Goal: Subscribe to service/newsletter

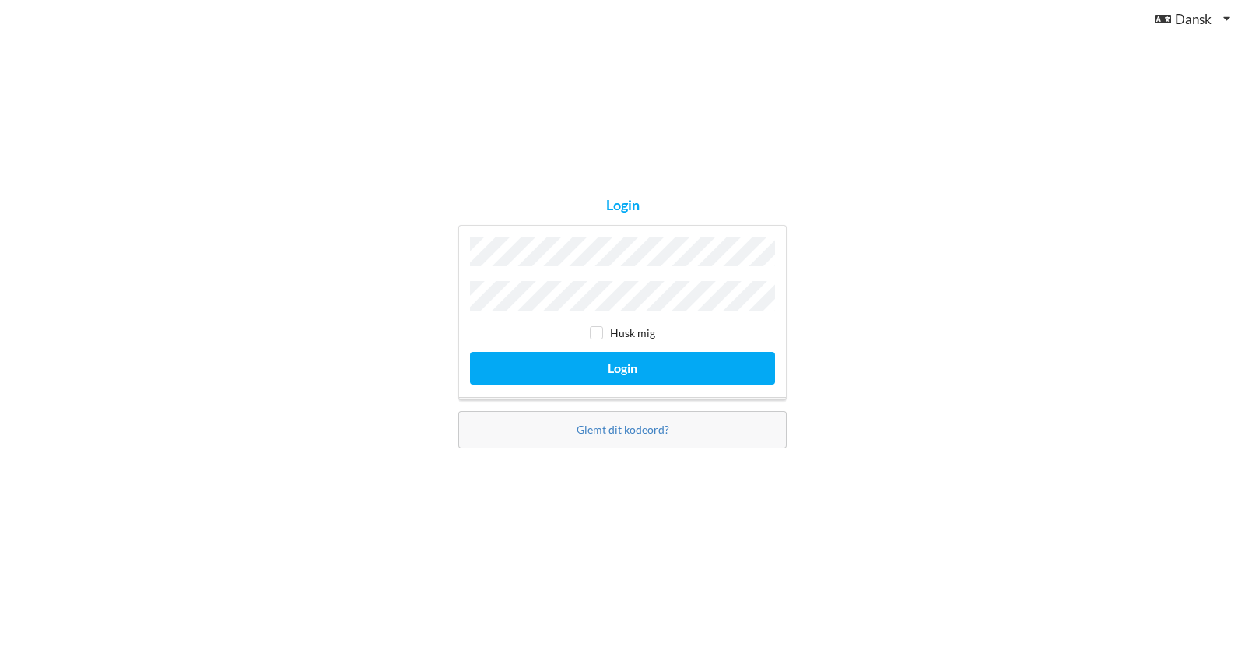
click at [283, 254] on div "Login Husk mig Login Glemt dit kodeord?" at bounding box center [622, 323] width 1245 height 647
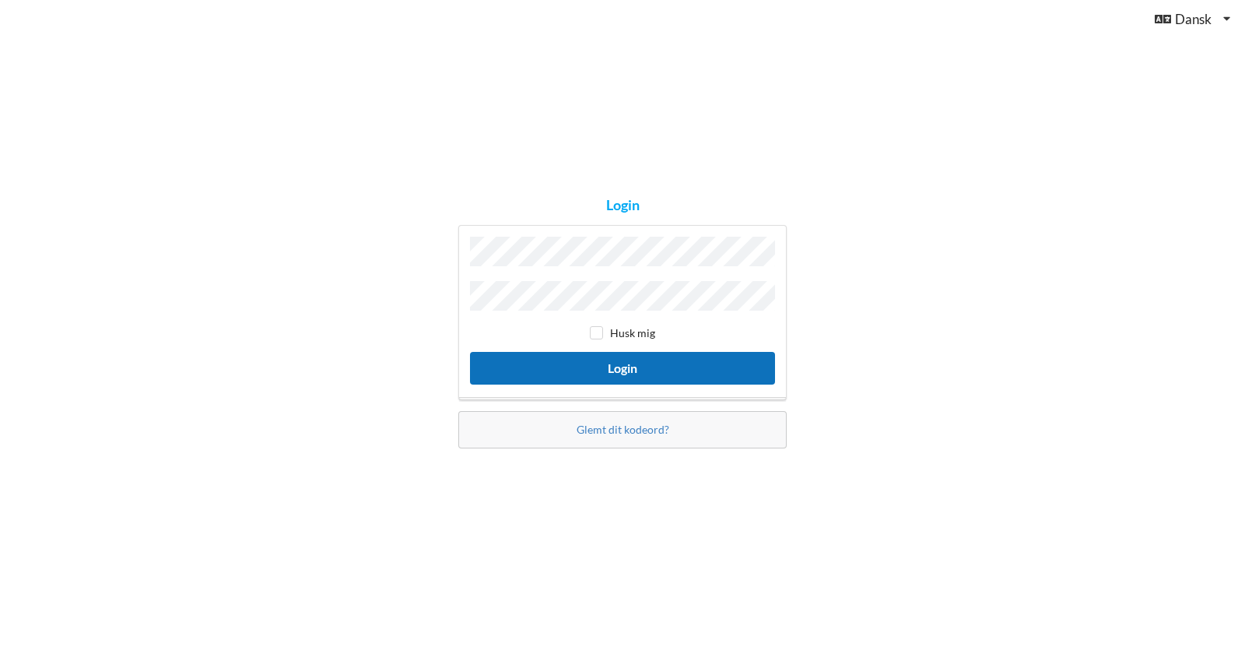
click at [633, 356] on button "Login" at bounding box center [622, 368] width 305 height 32
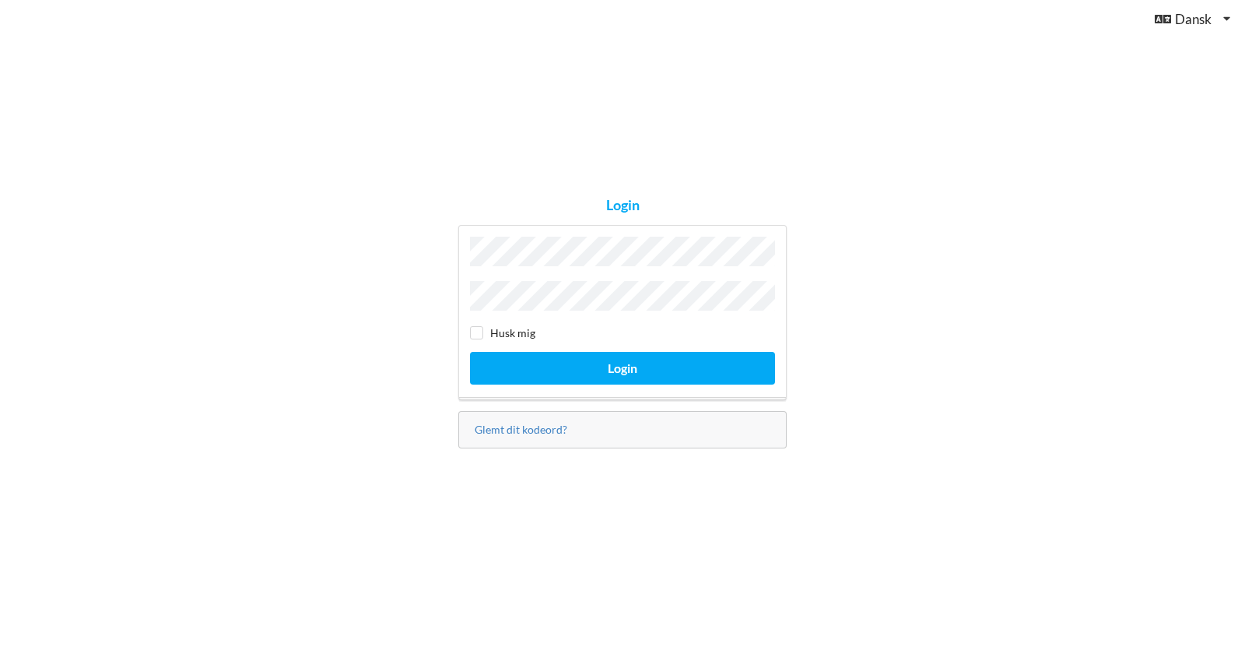
click at [597, 424] on div "Glemt dit kodeord?" at bounding box center [622, 429] width 328 height 37
click at [547, 423] on link "Glemt dit kodeord?" at bounding box center [521, 429] width 93 height 13
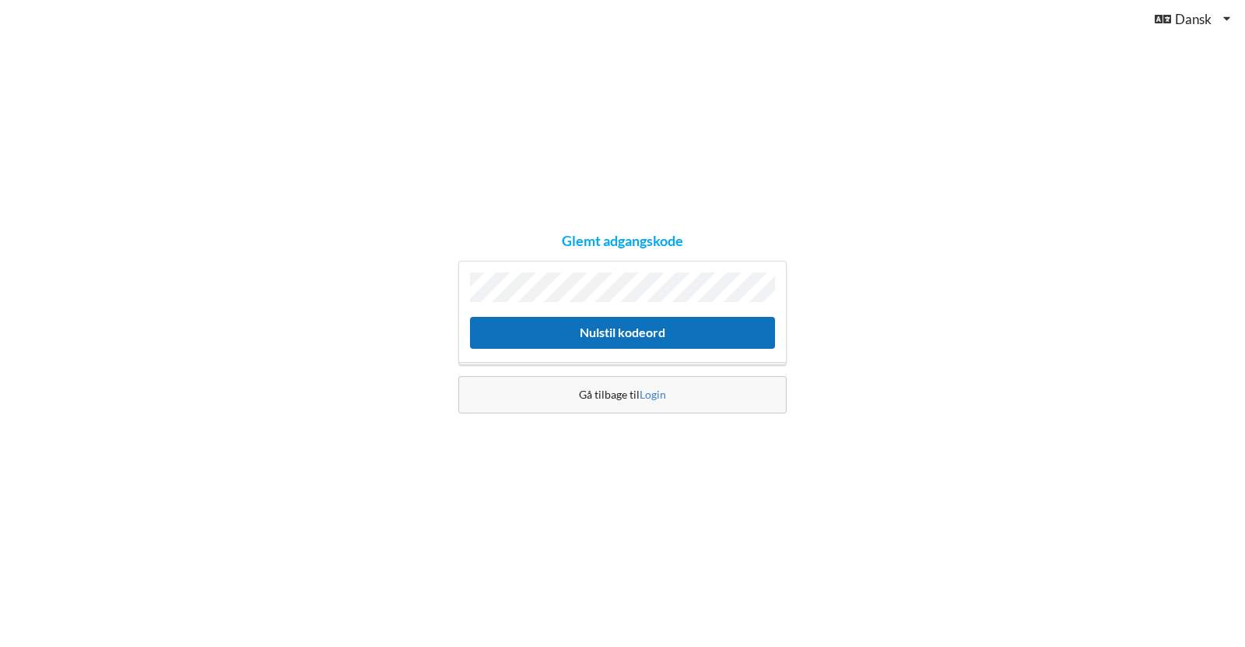
click at [603, 335] on button "Nulstil kodeord" at bounding box center [622, 333] width 305 height 32
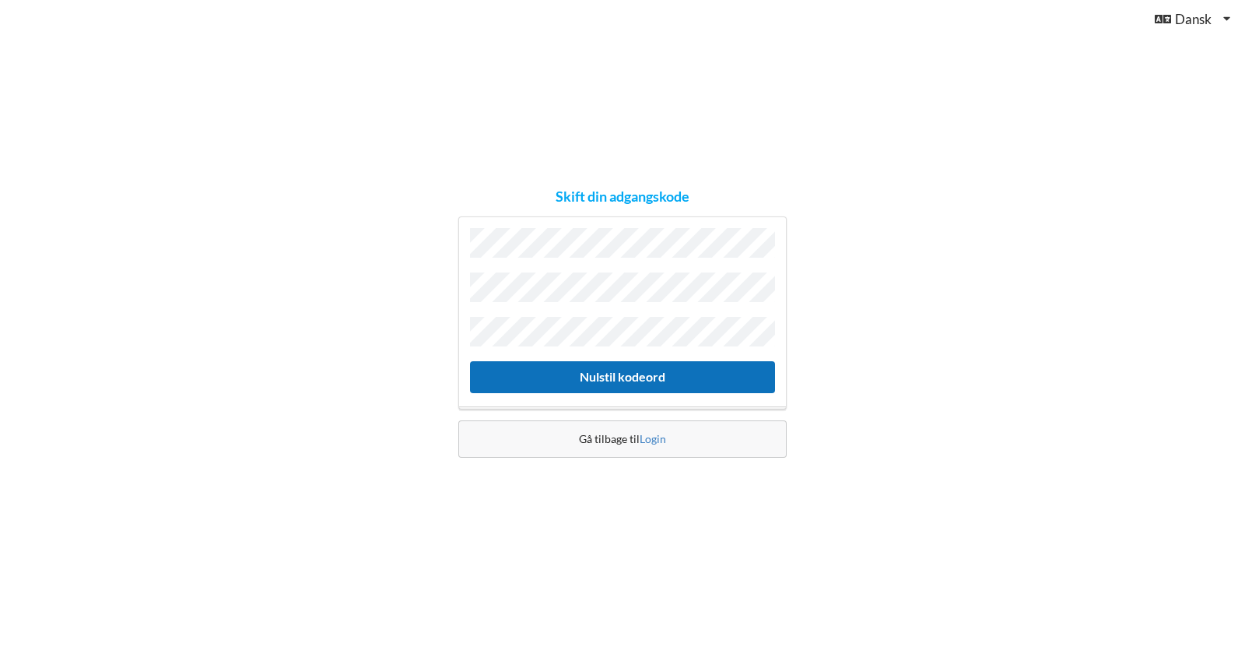
click at [626, 365] on button "Nulstil kodeord" at bounding box center [622, 377] width 305 height 32
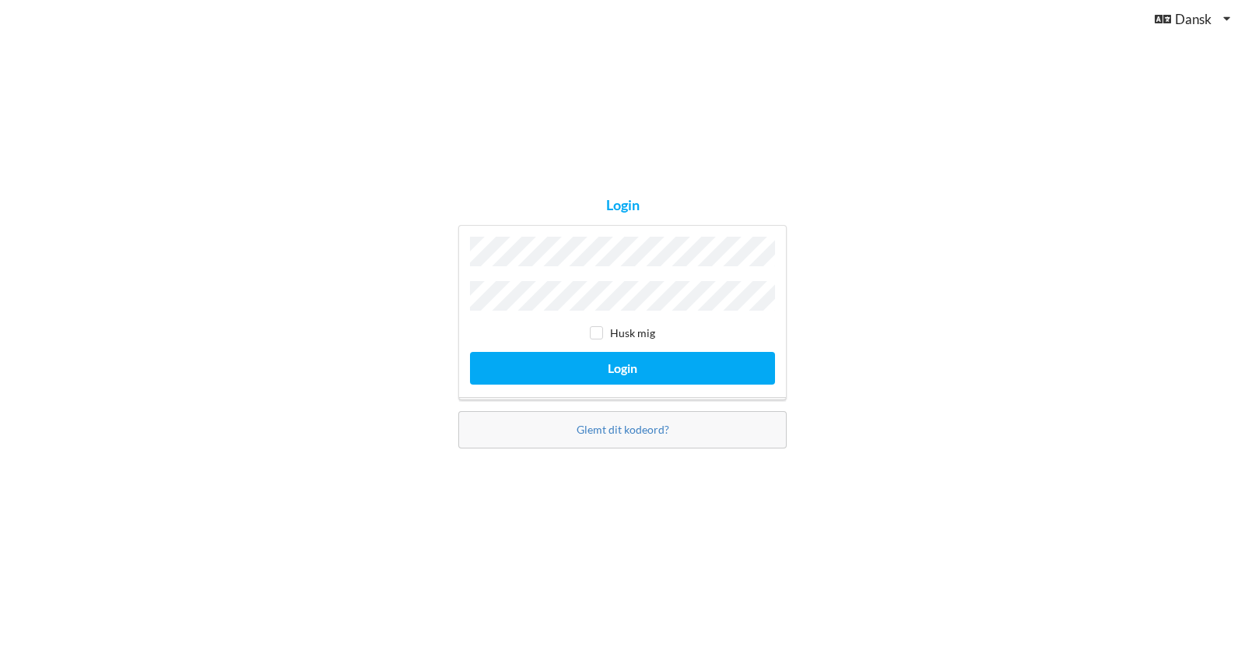
drag, startPoint x: 943, startPoint y: 300, endPoint x: 925, endPoint y: 302, distance: 18.0
click at [942, 300] on div "Login Husk mig Login Glemt dit kodeord?" at bounding box center [622, 323] width 1245 height 647
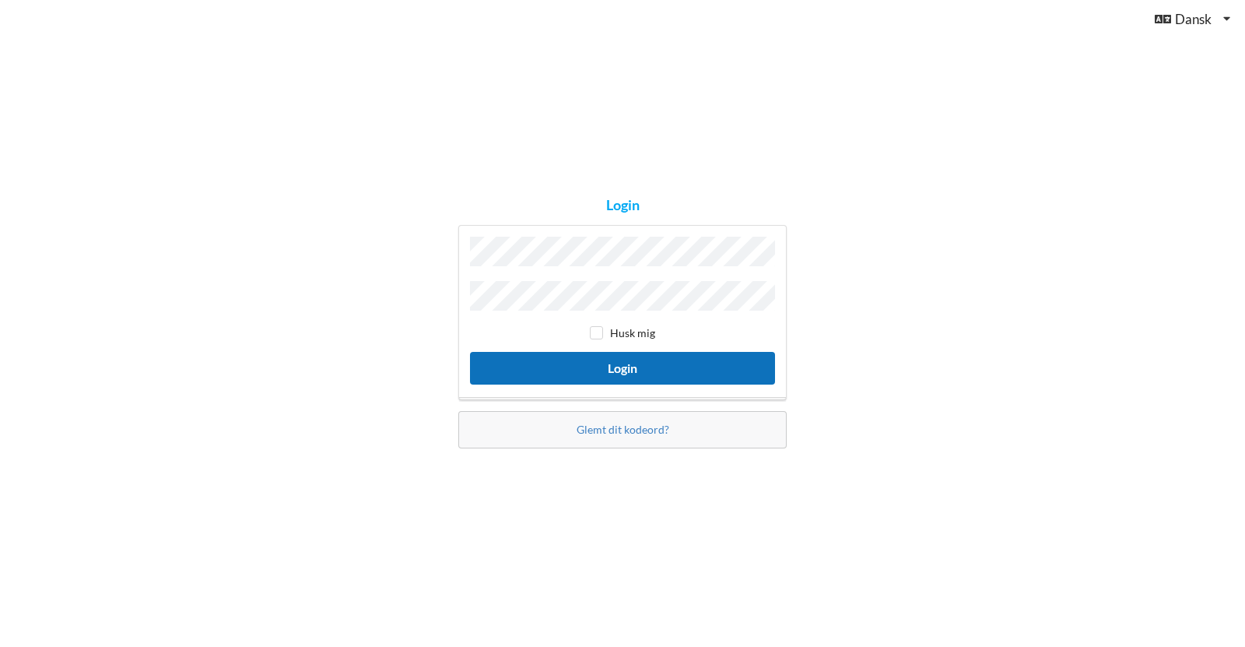
click at [665, 358] on button "Login" at bounding box center [622, 368] width 305 height 32
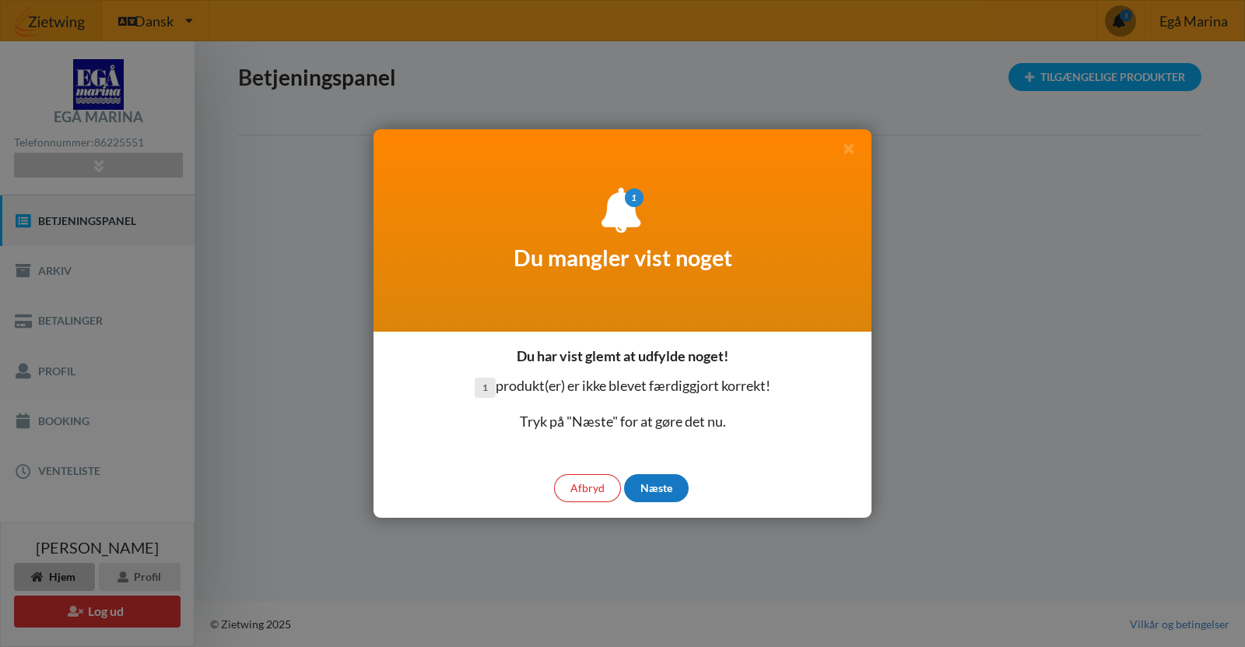
click at [672, 481] on div "Næste" at bounding box center [656, 488] width 65 height 28
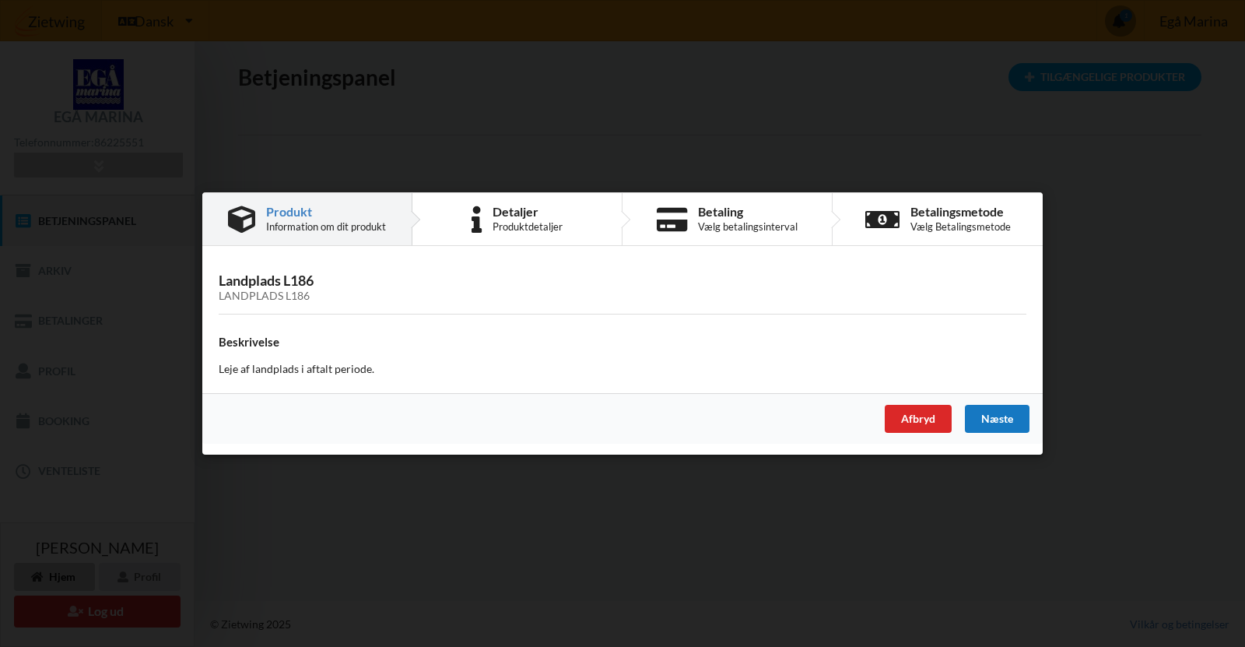
click at [992, 419] on div "Næste" at bounding box center [997, 419] width 65 height 28
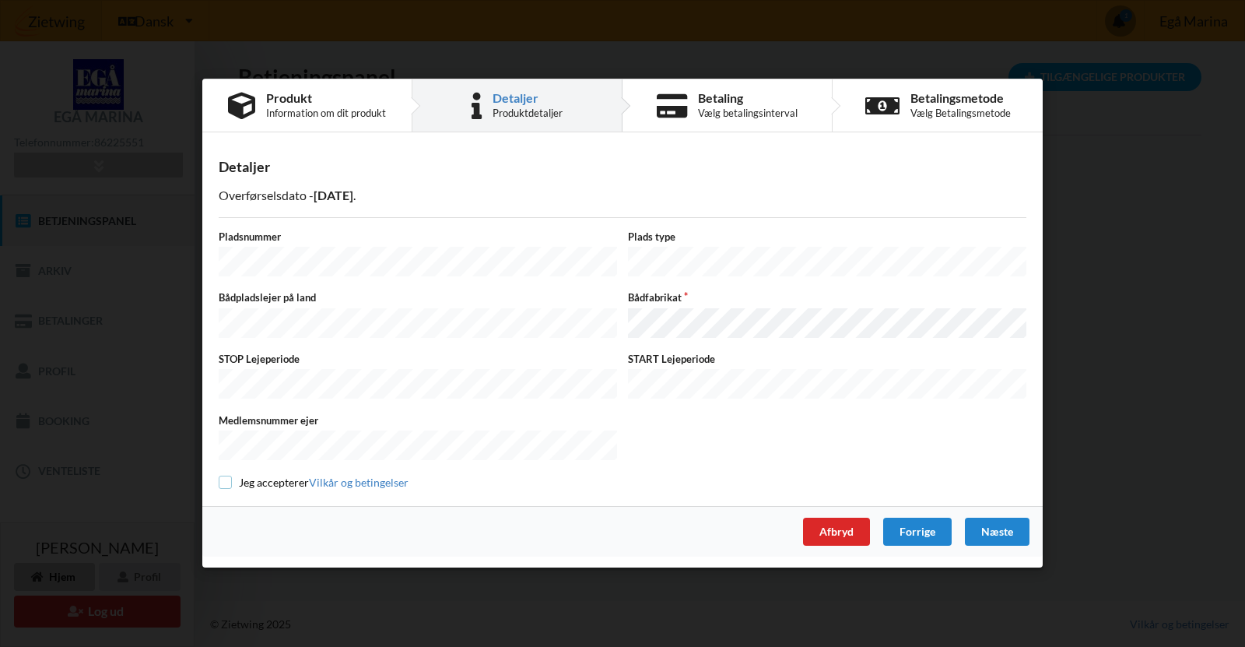
click at [220, 479] on input "checkbox" at bounding box center [225, 481] width 13 height 13
checkbox input "true"
click at [984, 522] on div "Næste" at bounding box center [997, 532] width 65 height 28
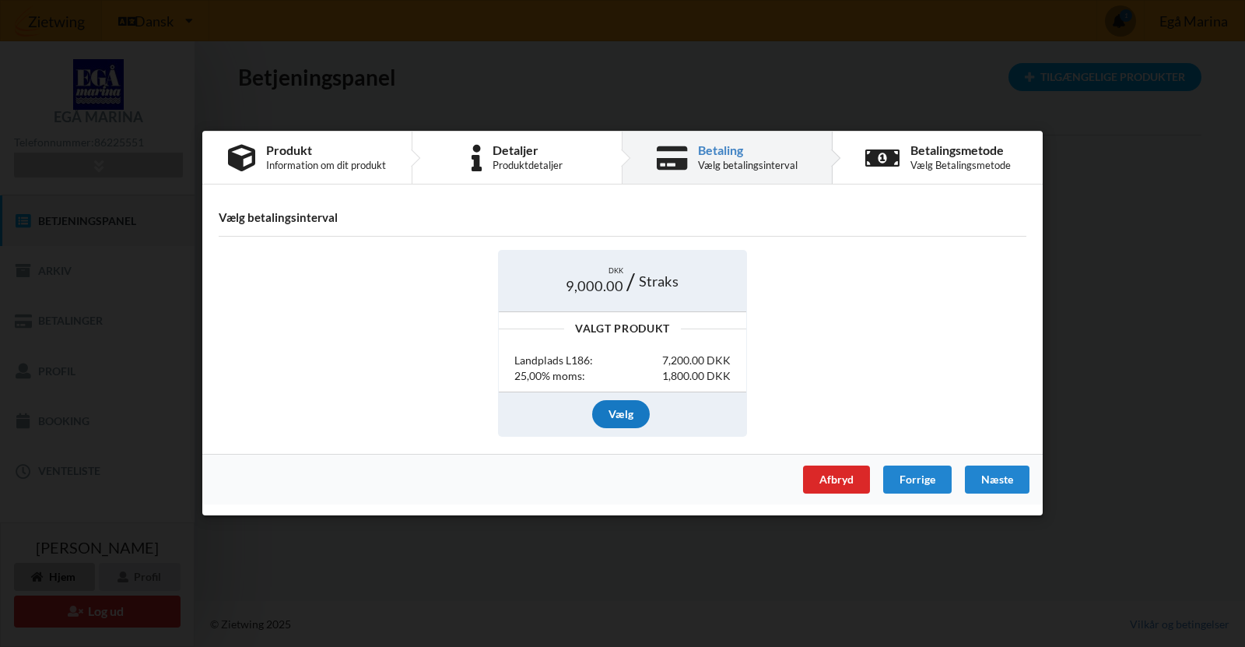
click at [615, 419] on div "Vælg" at bounding box center [621, 414] width 58 height 28
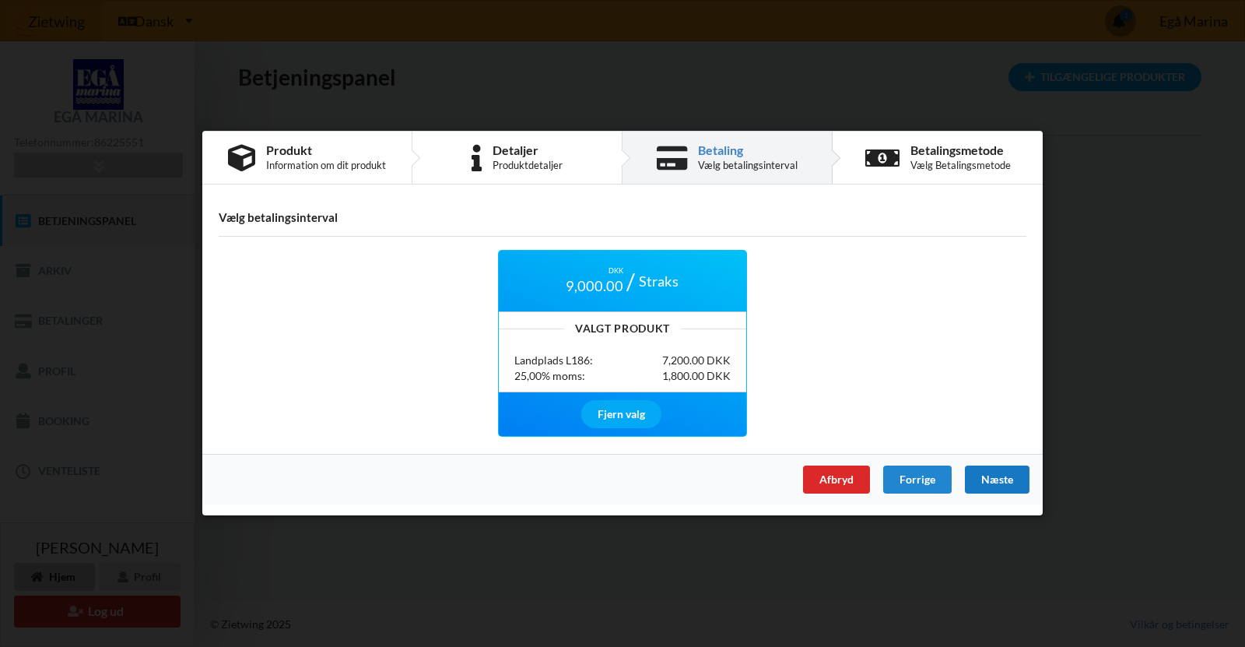
click at [991, 486] on div "Næste" at bounding box center [997, 480] width 65 height 28
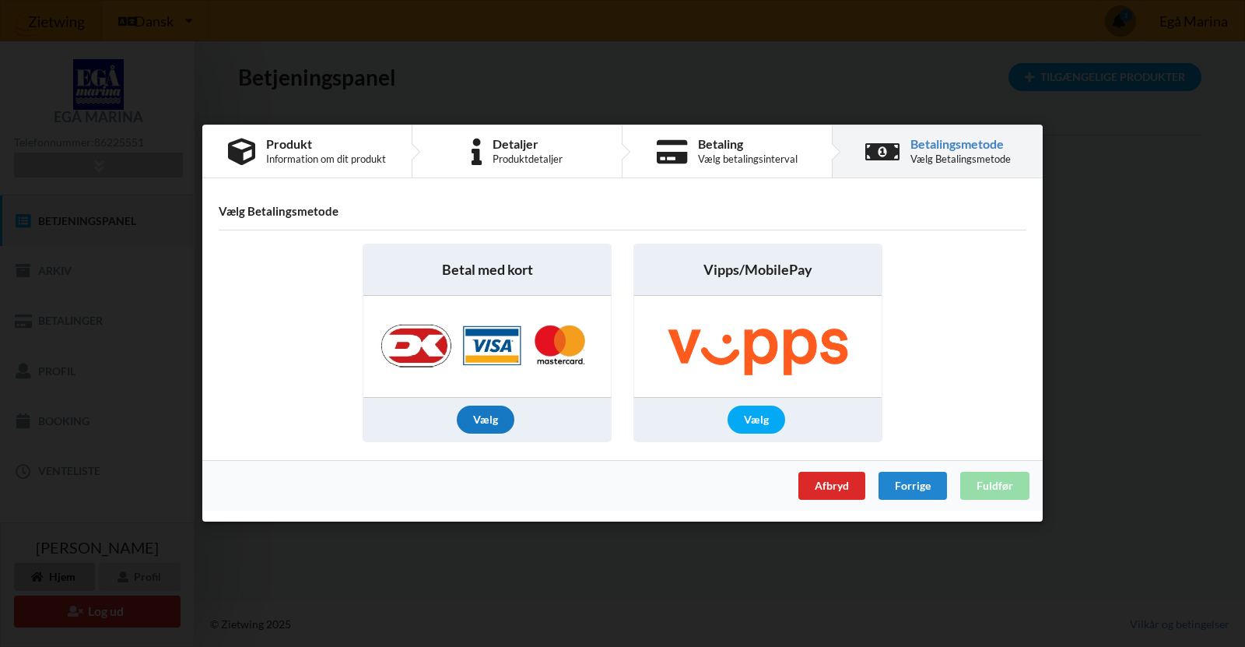
click at [481, 413] on div "Vælg" at bounding box center [486, 420] width 58 height 28
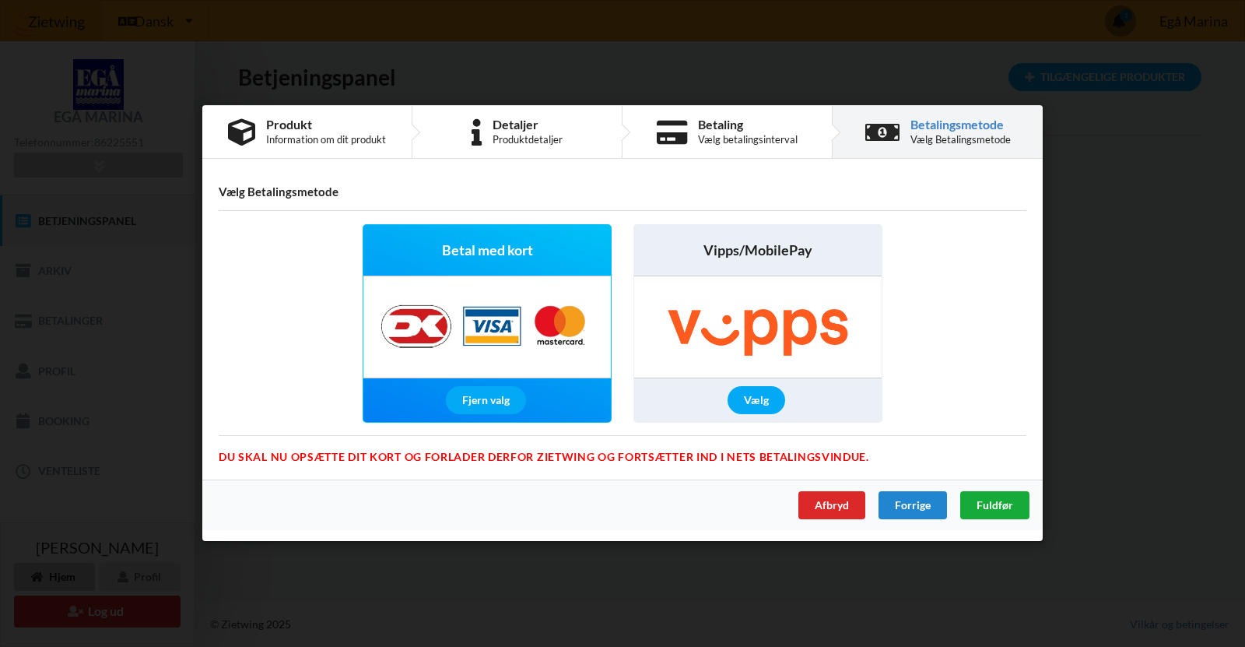
click at [1004, 507] on span "Fuldfør" at bounding box center [995, 505] width 37 height 13
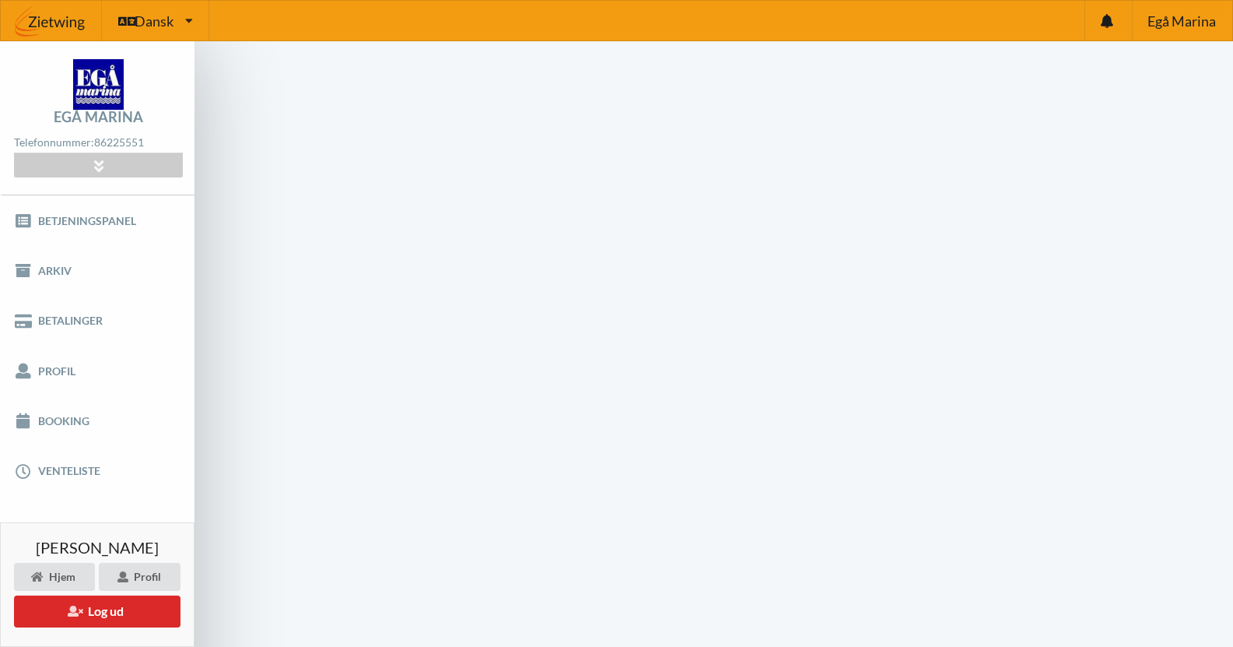
scroll to position [62, 0]
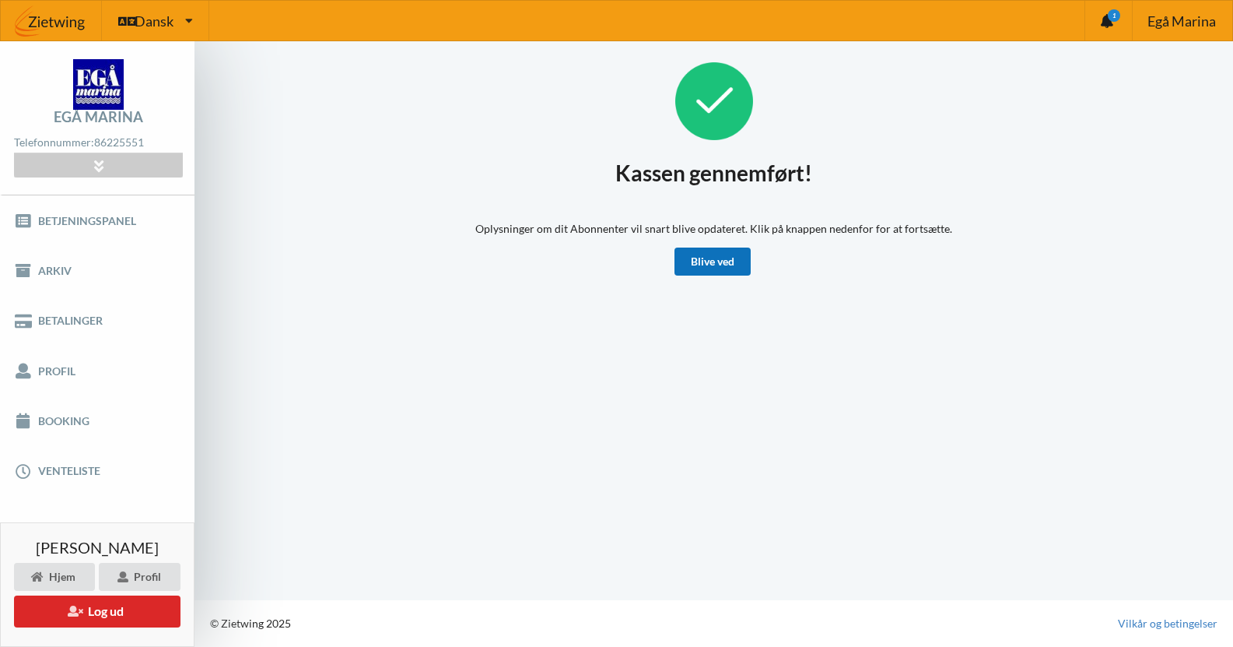
click at [737, 257] on link "Blive ved" at bounding box center [713, 261] width 76 height 28
